Goal: Information Seeking & Learning: Learn about a topic

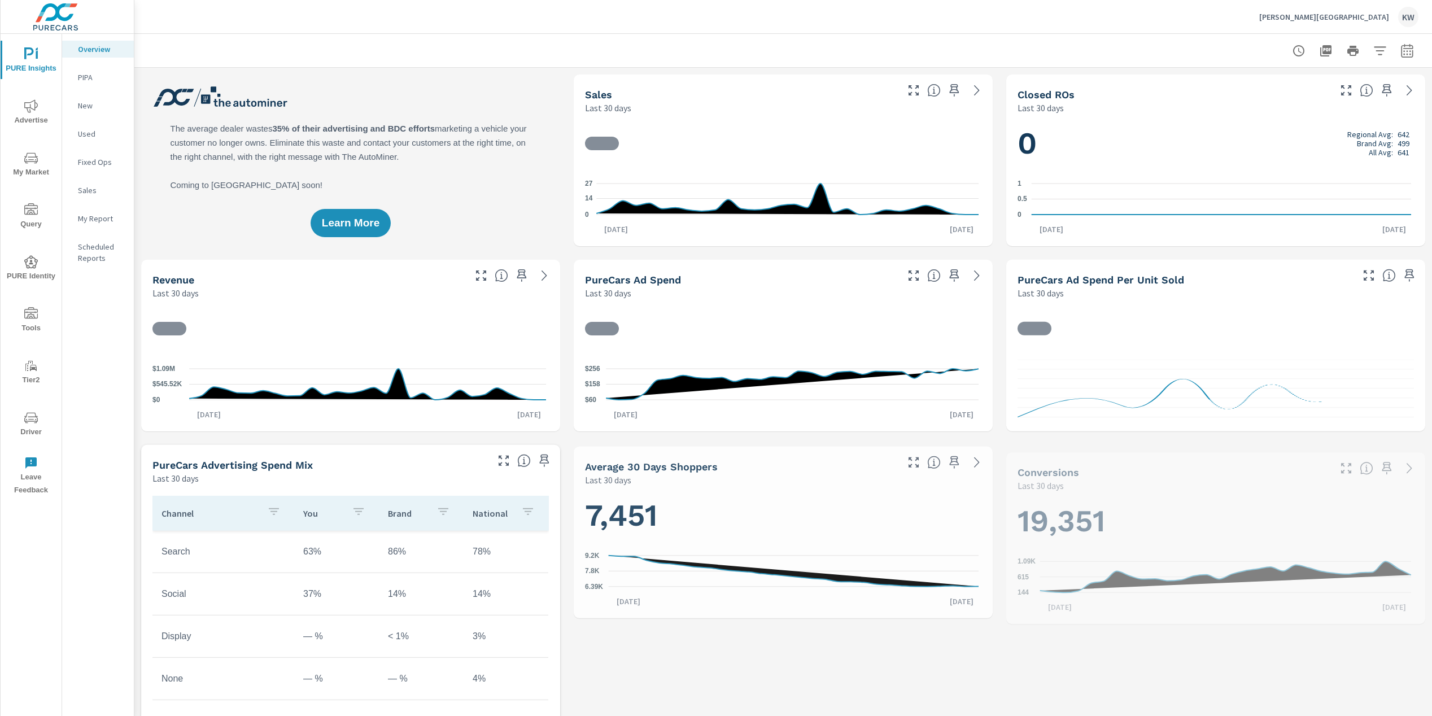
scroll to position [1, 0]
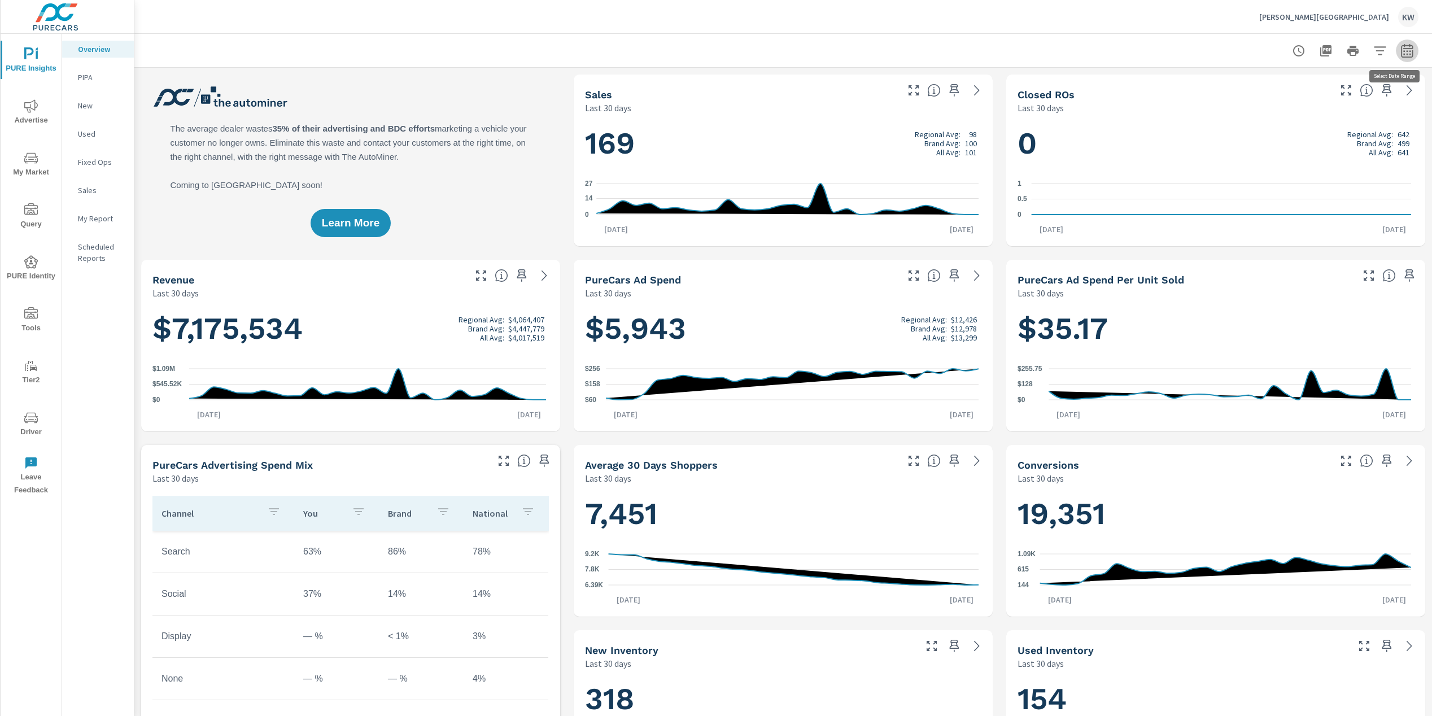
click at [1401, 49] on icon "button" at bounding box center [1408, 51] width 14 height 14
select select "Last 30 days"
click at [903, 63] on div at bounding box center [783, 50] width 1271 height 33
drag, startPoint x: 653, startPoint y: 145, endPoint x: 581, endPoint y: 160, distance: 74.4
click at [574, 140] on div "169 Regional Avg: 98 Brand Avg: 100 All Avg: 101 0 14 27 Jul 14th Aug 12th" at bounding box center [783, 180] width 419 height 132
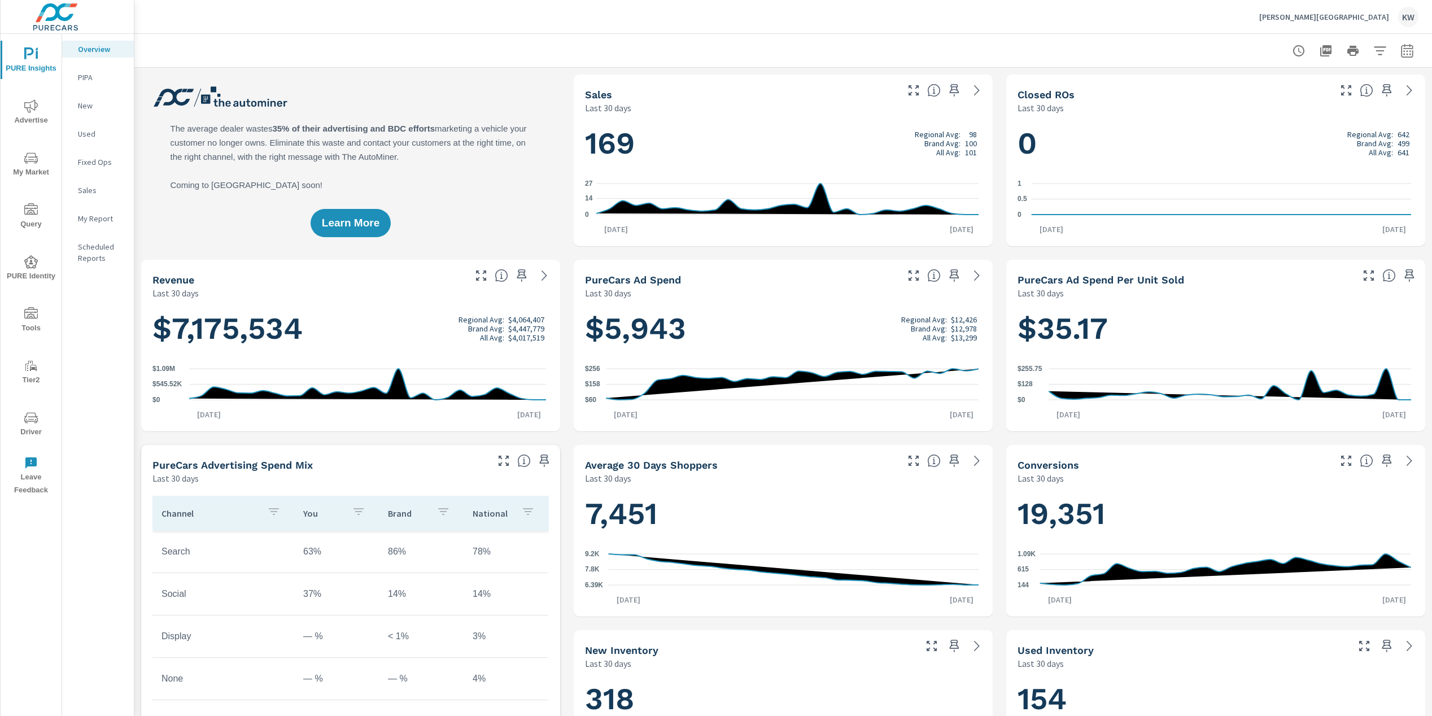
click at [697, 150] on h1 "169 Regional Avg: 98 Brand Avg: 100 All Avg: 101" at bounding box center [783, 143] width 396 height 38
click at [29, 163] on icon "nav menu" at bounding box center [31, 158] width 14 height 14
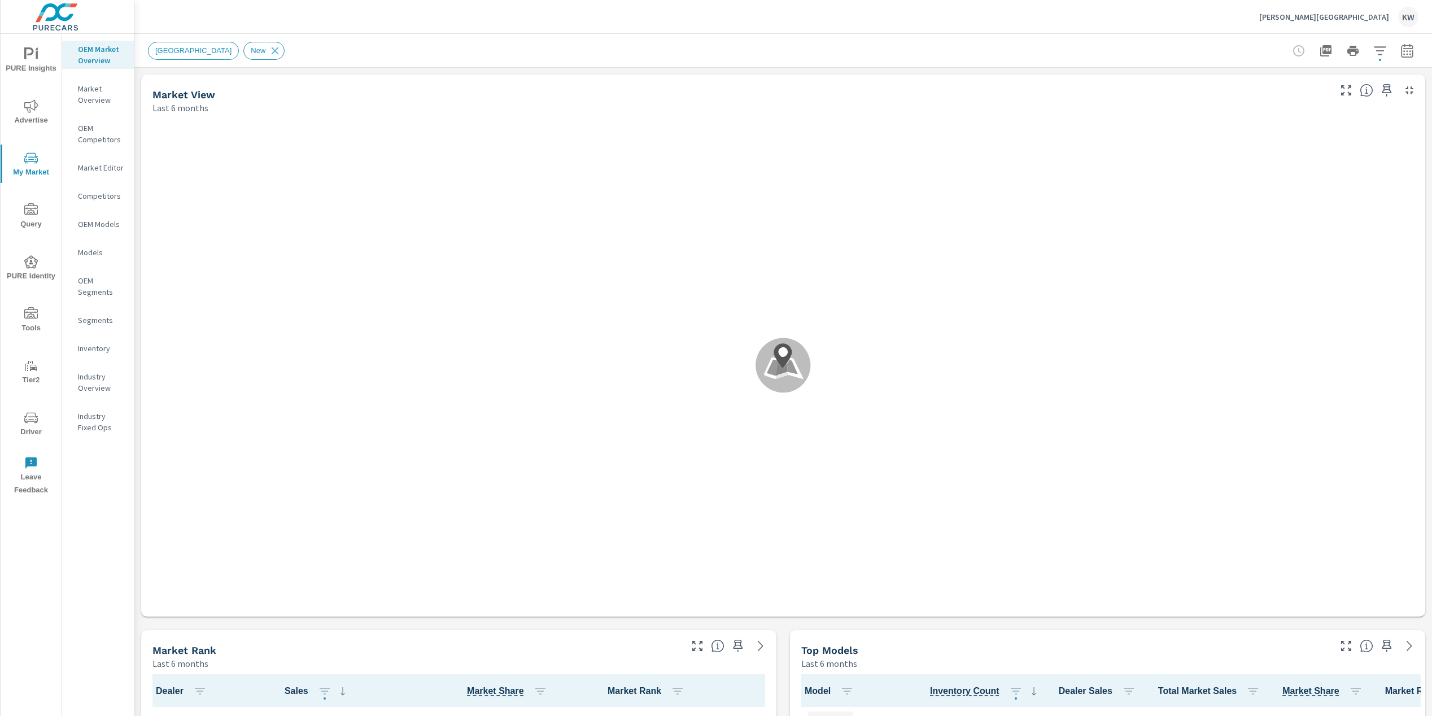
drag, startPoint x: 101, startPoint y: 660, endPoint x: 100, endPoint y: 641, distance: 18.7
click at [101, 660] on div "OEM Market Overview Market Overview OEM Competitors Market Editor Competitors O…" at bounding box center [98, 375] width 72 height 682
click at [191, 110] on p "Last 6 months" at bounding box center [180, 108] width 56 height 14
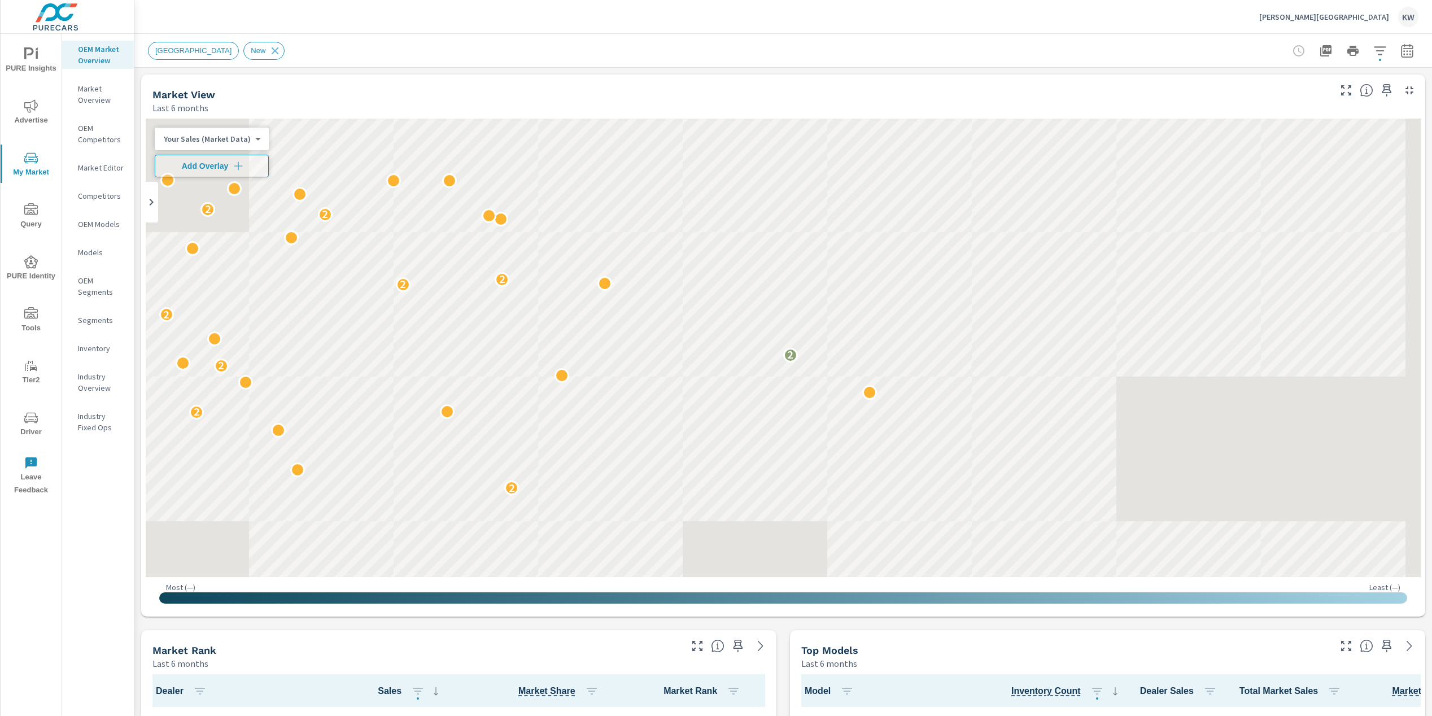
scroll to position [1, 0]
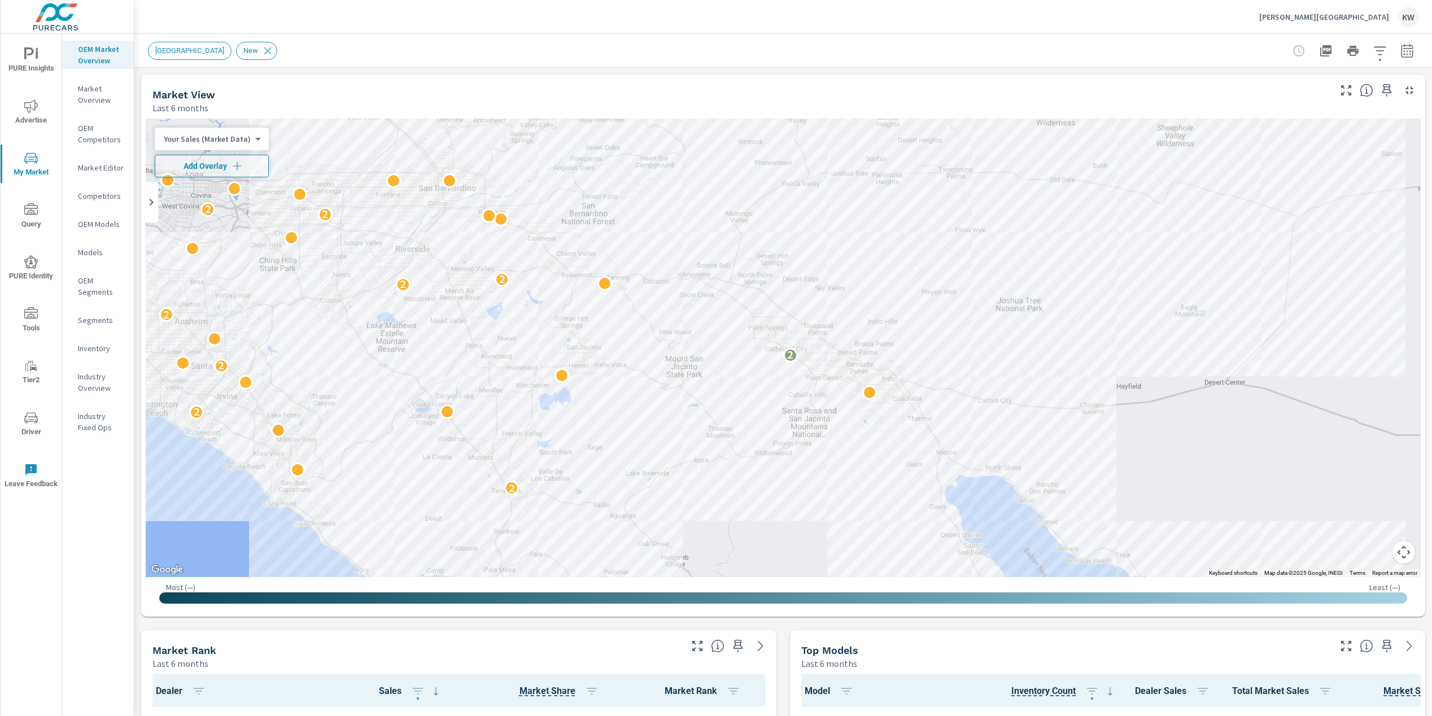
click at [253, 141] on body "PURE Insights Advertise My Market Query PURE Identity Tools Tier2 Driver Leave …" at bounding box center [716, 358] width 1432 height 716
click at [224, 156] on li "Your Sales (DMS)" at bounding box center [210, 157] width 110 height 18
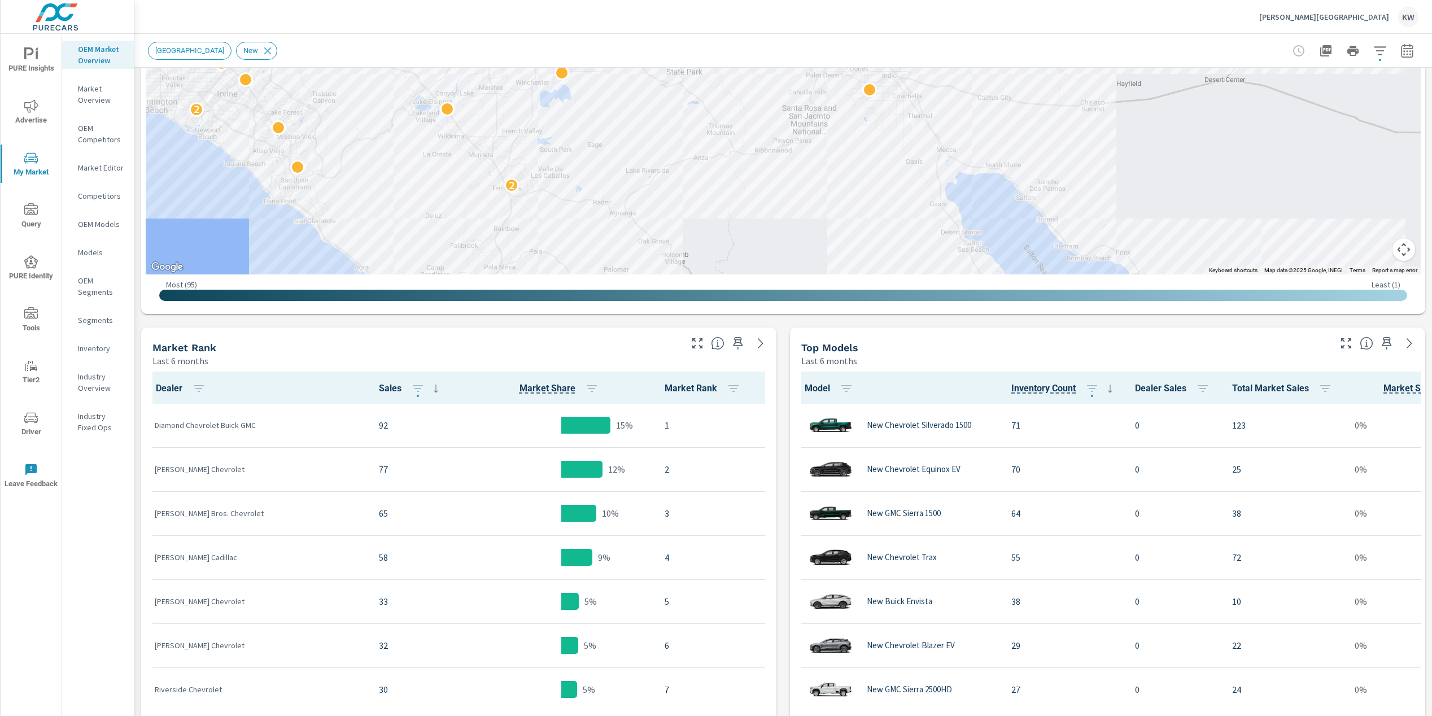
scroll to position [3, 0]
